Goal: Task Accomplishment & Management: Use online tool/utility

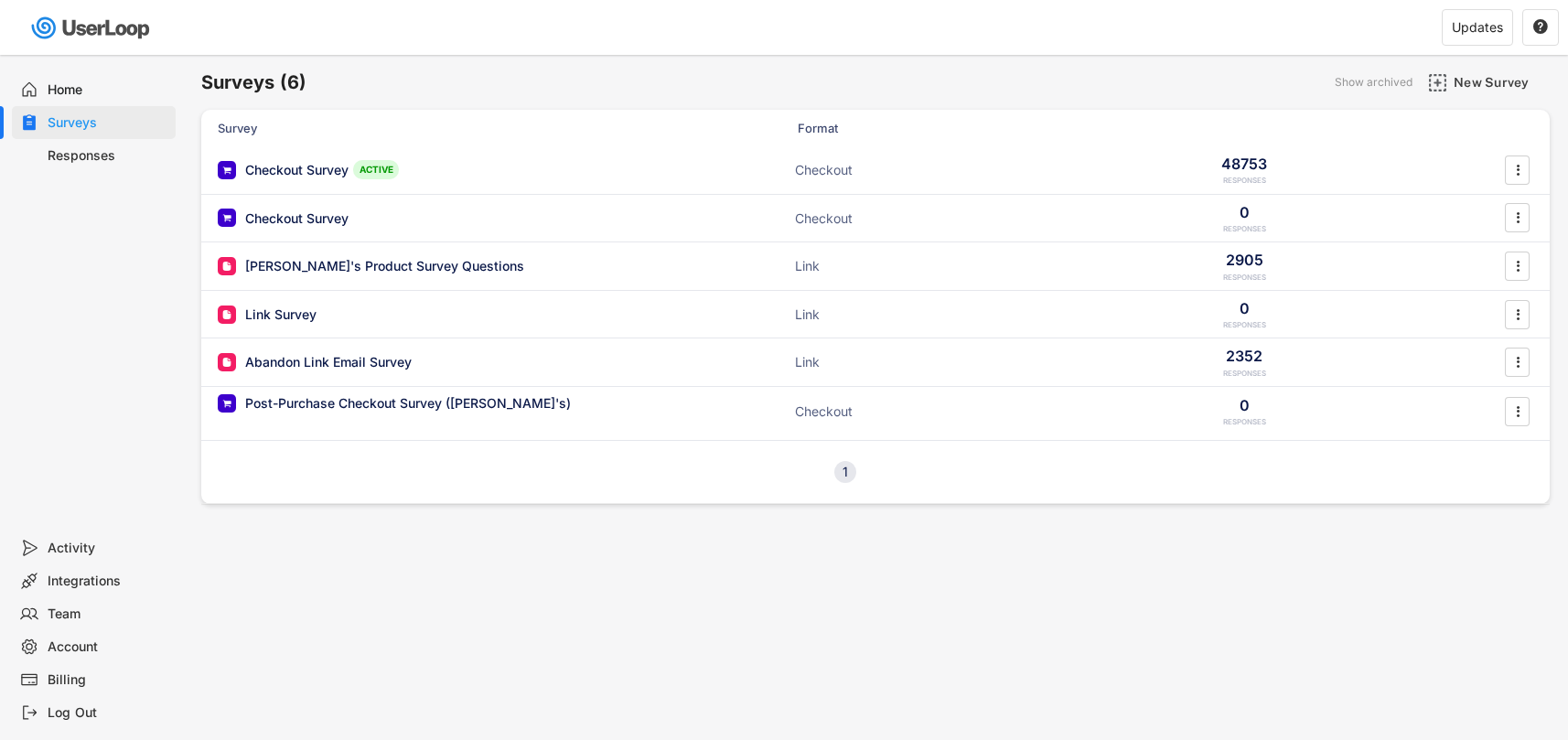
click at [285, 166] on div "Checkout Survey" at bounding box center [296, 170] width 103 height 19
click at [285, 166] on div "Surveys (6) Show archived New Survey Survey Format Checkout Survey ACTIVE Check…" at bounding box center [784, 468] width 1568 height 936
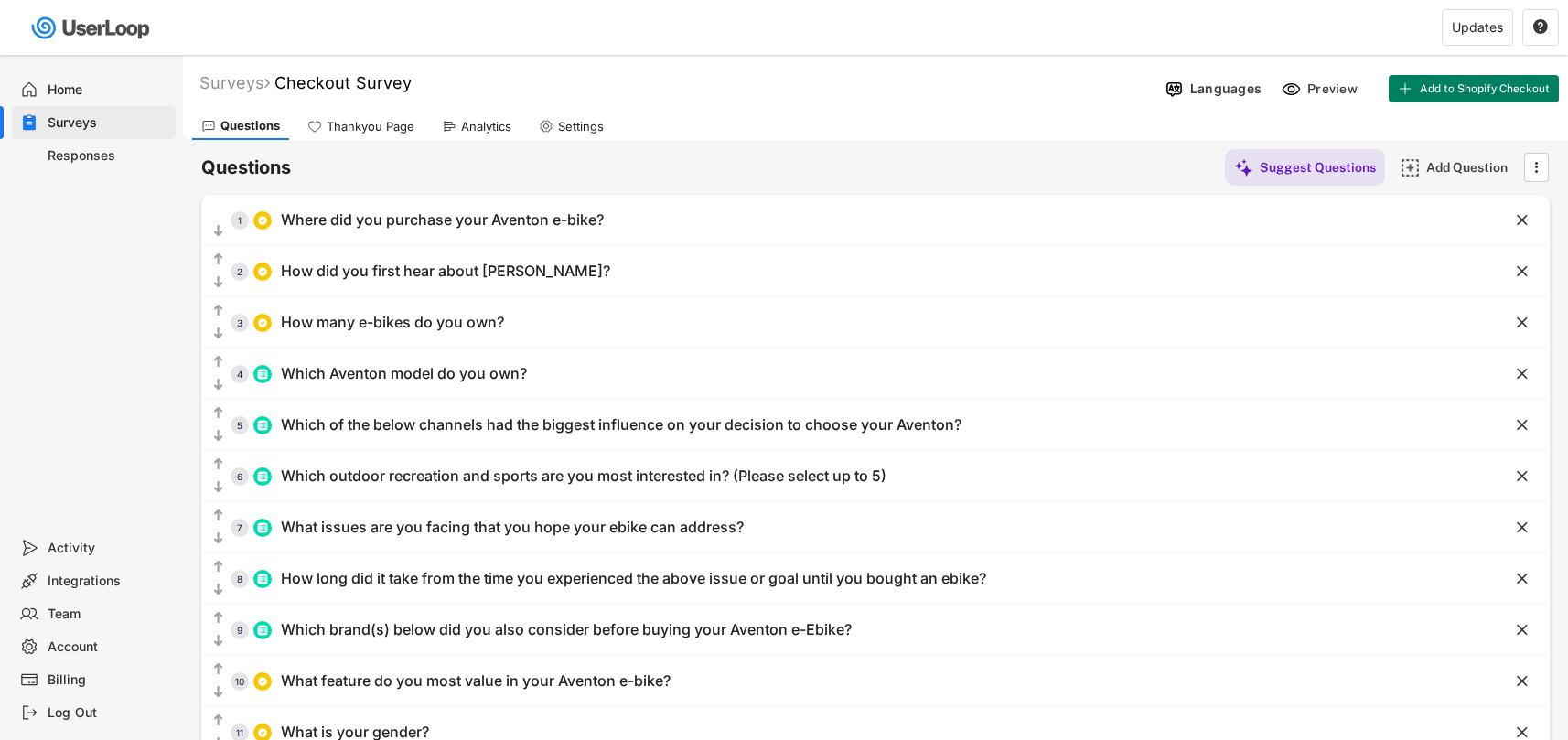
click at [482, 121] on div "Analytics" at bounding box center [486, 127] width 50 height 16
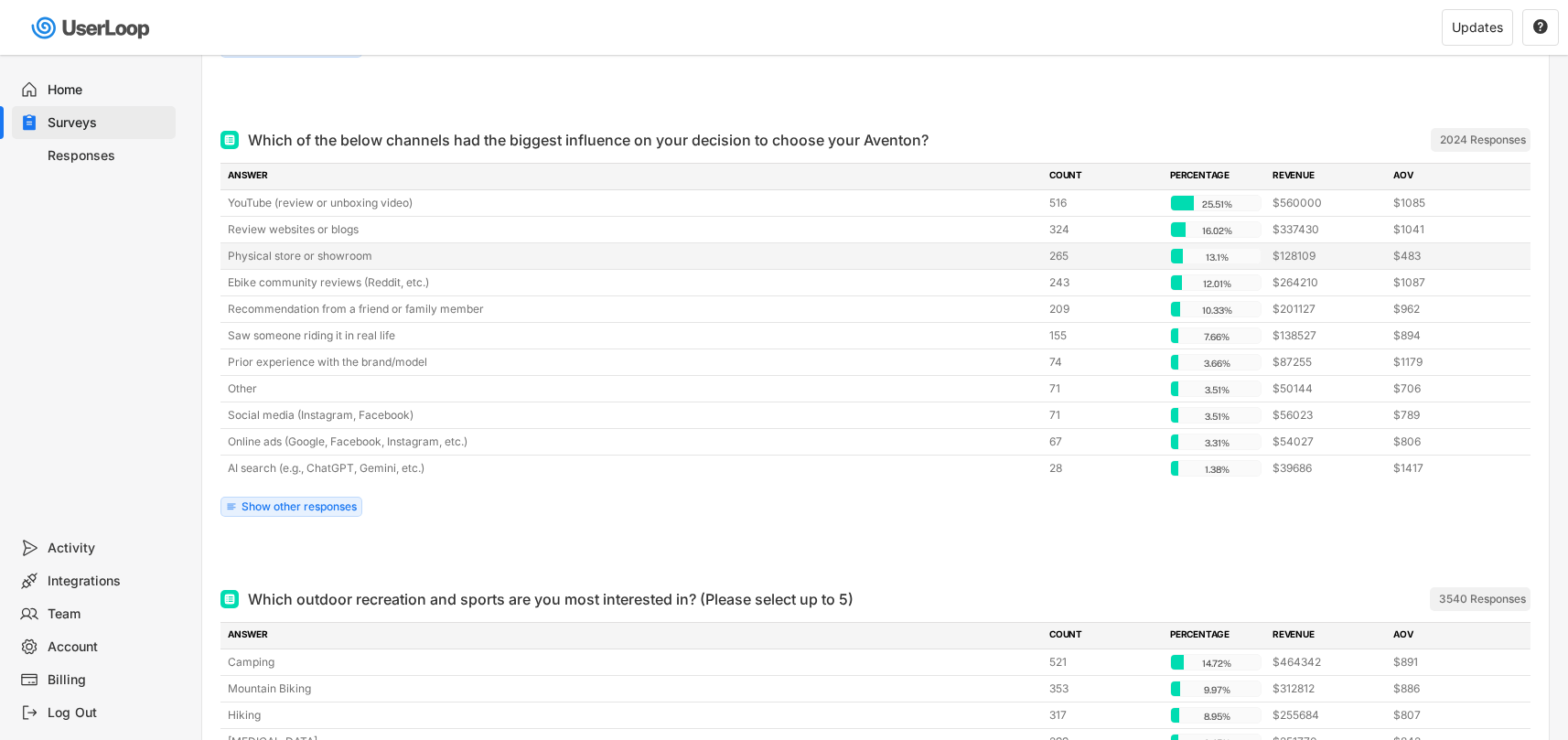
scroll to position [1739, 0]
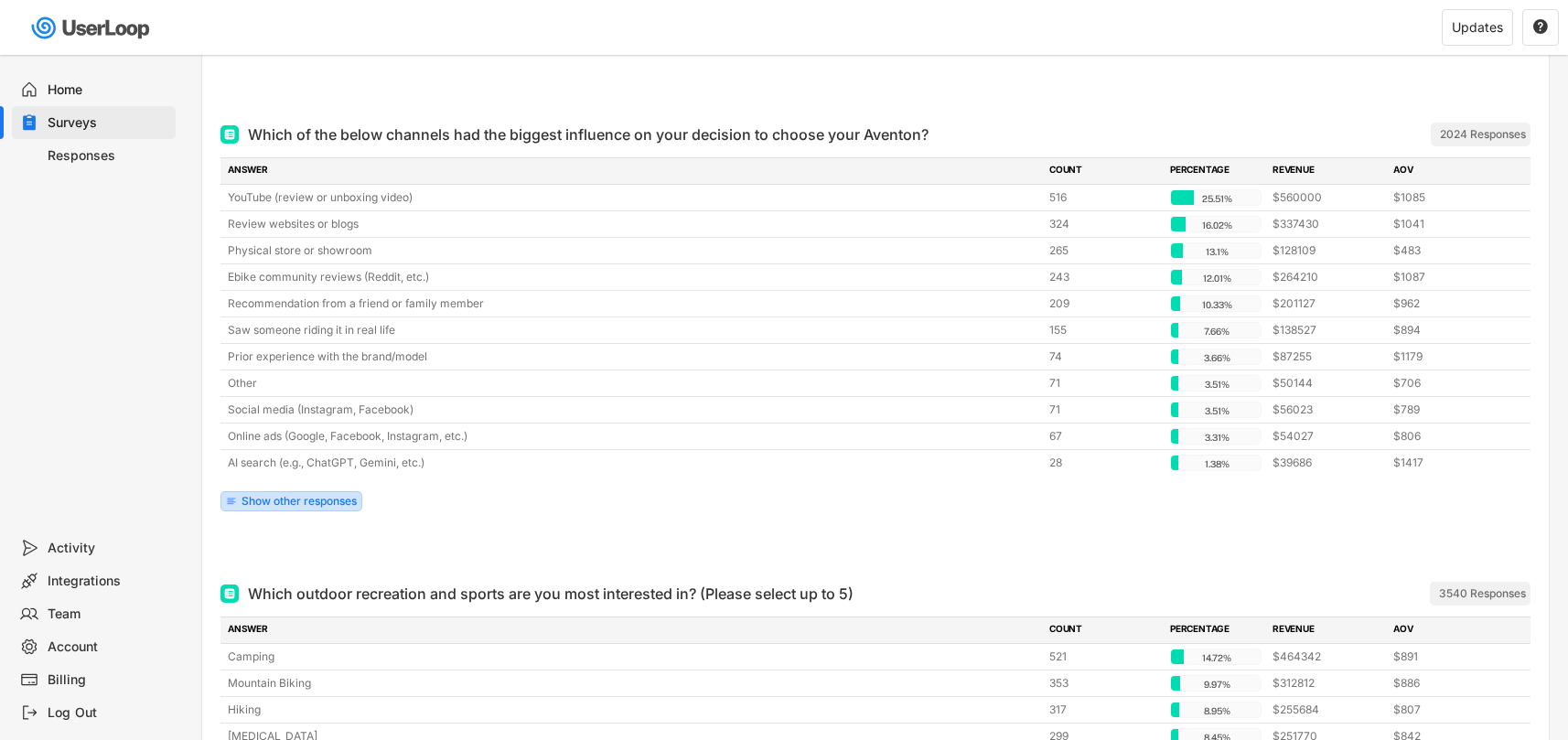
click at [326, 500] on div "Show other responses" at bounding box center [299, 502] width 115 height 11
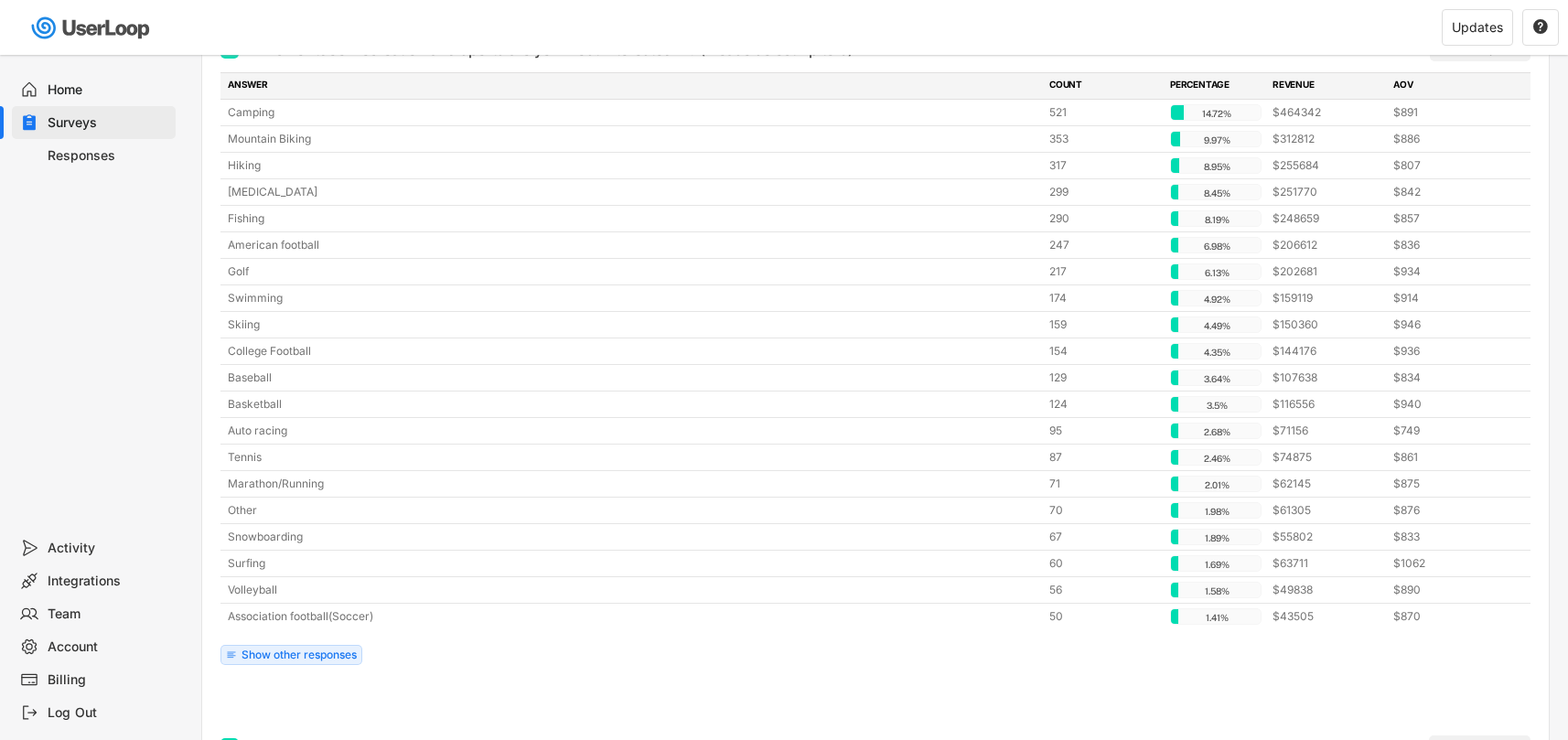
scroll to position [2630, 0]
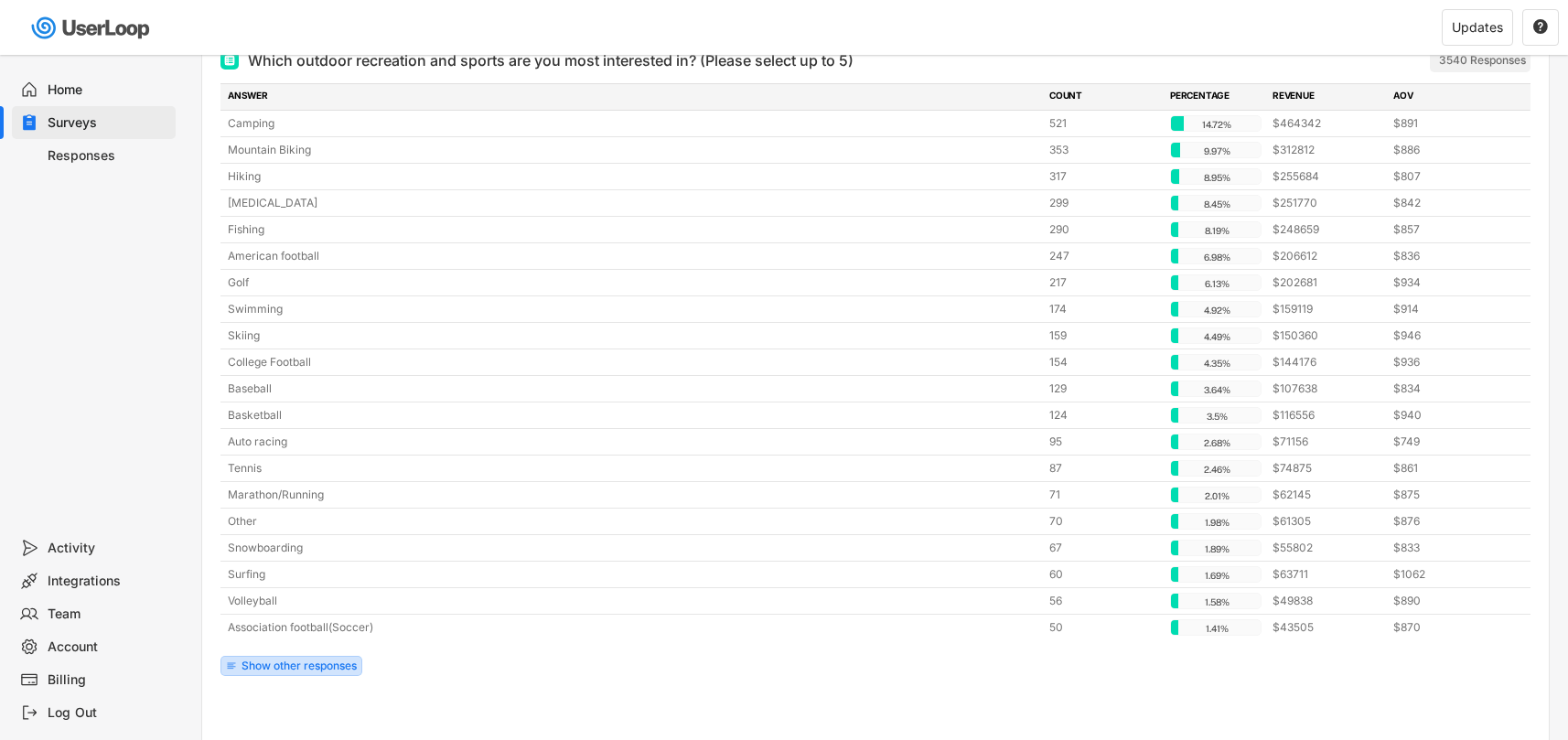
click at [302, 664] on div "Show other responses" at bounding box center [299, 666] width 115 height 11
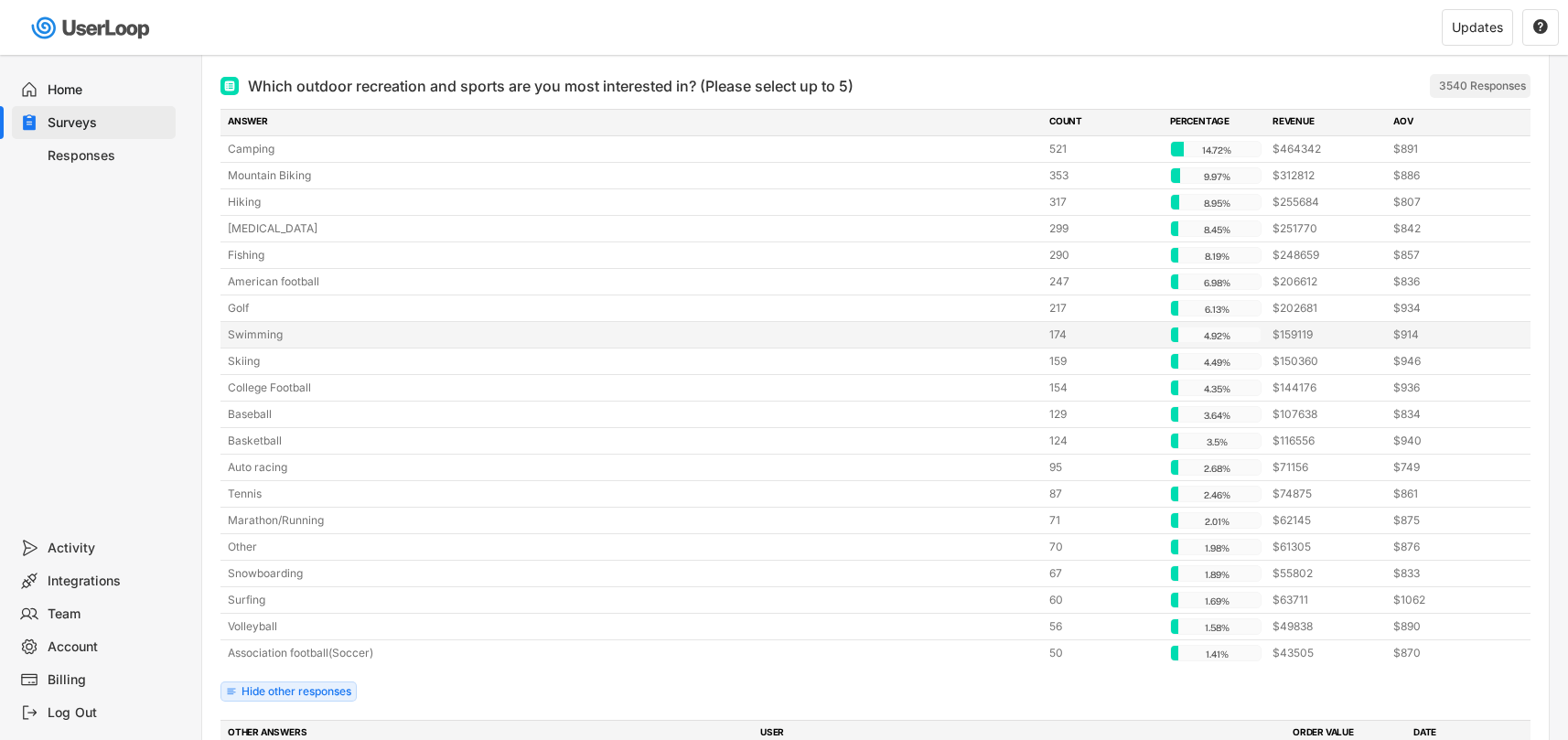
scroll to position [2601, 0]
